Goal: Find specific page/section: Find specific page/section

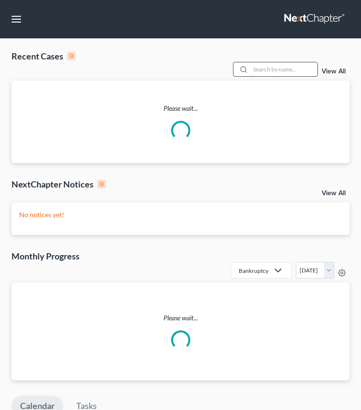
click at [278, 62] on input "search" at bounding box center [284, 69] width 67 height 14
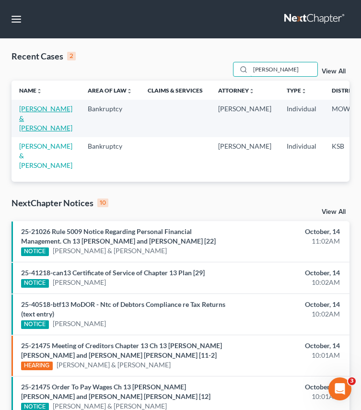
type input "[PERSON_NAME]"
click at [35, 108] on link "[PERSON_NAME] & [PERSON_NAME]" at bounding box center [45, 118] width 53 height 27
select select "2"
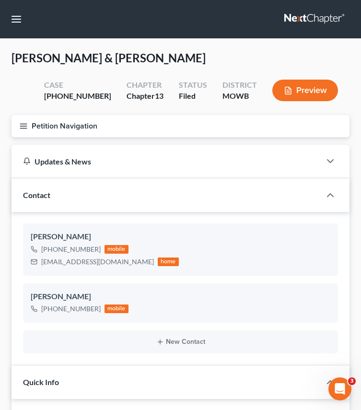
click at [26, 129] on icon "button" at bounding box center [23, 126] width 9 height 9
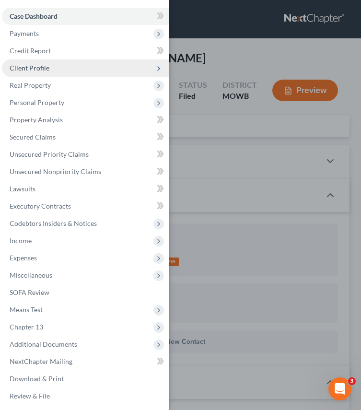
click at [38, 75] on span "Client Profile" at bounding box center [85, 68] width 167 height 17
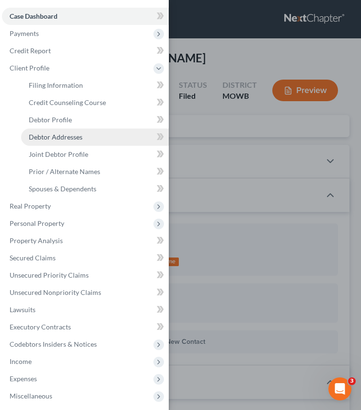
click at [58, 138] on span "Debtor Addresses" at bounding box center [56, 137] width 54 height 8
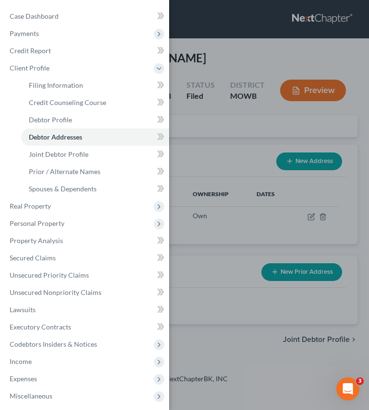
click at [234, 174] on div "Case Dashboard Payments Invoices Payments Payments Credit Report Client Profile" at bounding box center [184, 205] width 369 height 410
